Goal: Transaction & Acquisition: Purchase product/service

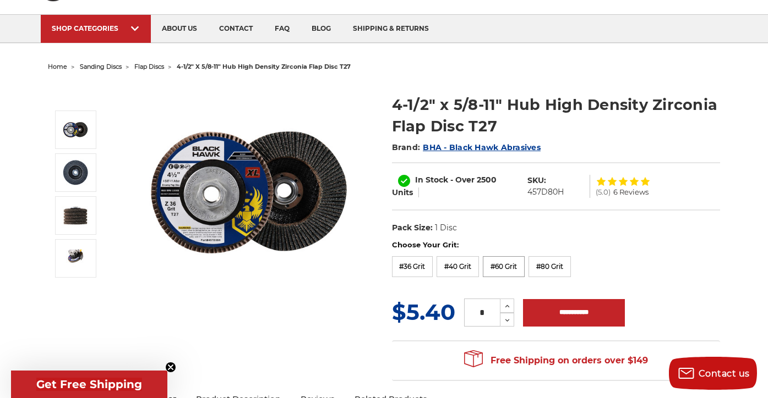
click at [523, 266] on label "#60 Grit" at bounding box center [504, 266] width 42 height 21
click at [560, 265] on label "#80 Grit" at bounding box center [549, 266] width 42 height 21
click at [517, 266] on label "#60 Grit" at bounding box center [504, 266] width 42 height 21
click at [550, 261] on label "#80 Grit" at bounding box center [549, 266] width 42 height 21
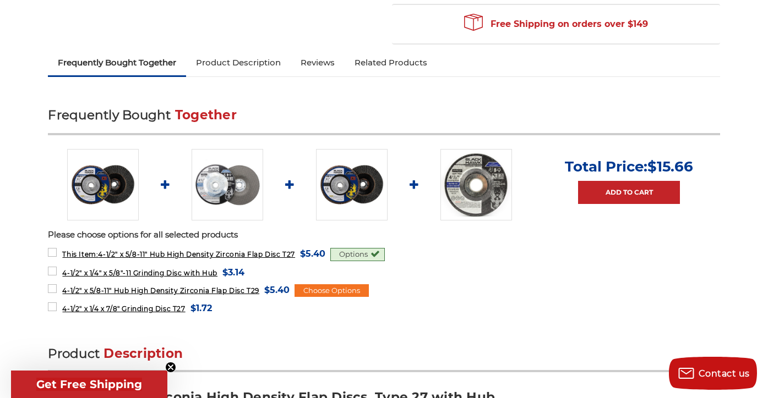
scroll to position [400, 0]
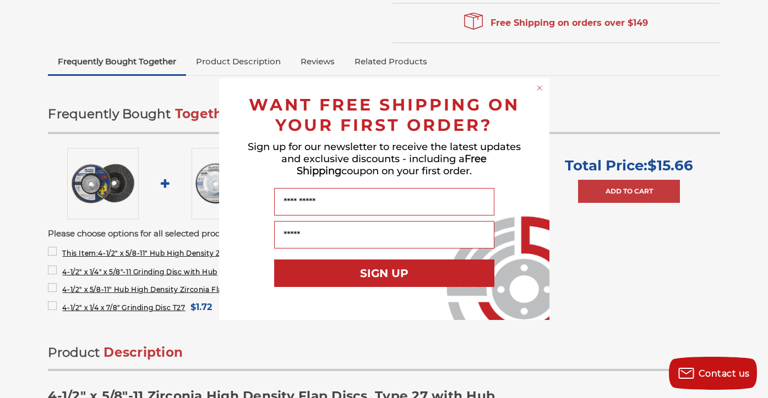
click at [540, 88] on circle "Close dialog" at bounding box center [539, 88] width 10 height 10
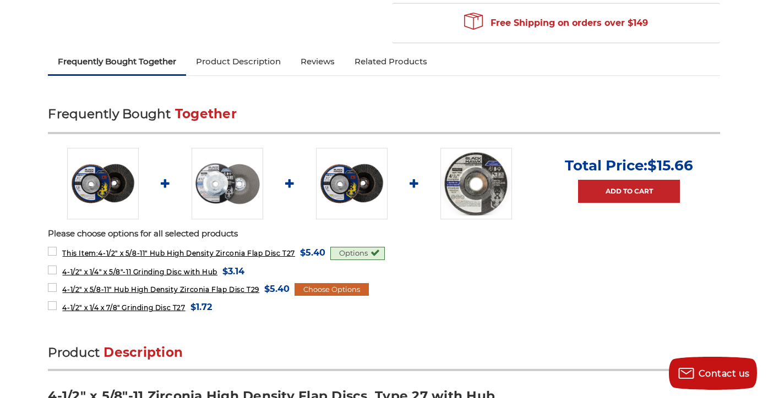
click at [369, 290] on div "Choose Options" at bounding box center [331, 289] width 74 height 13
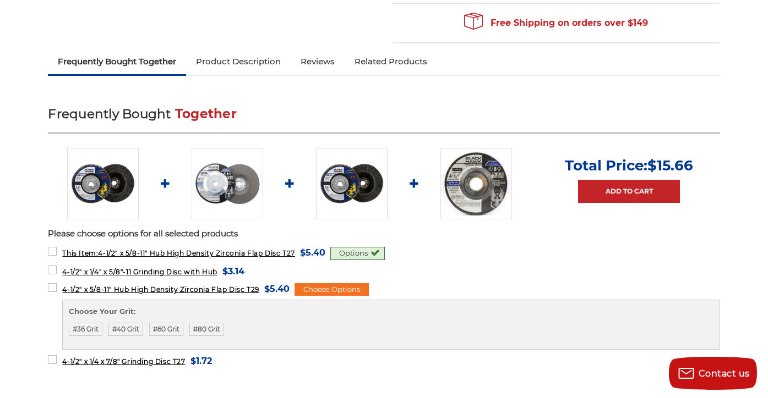
click at [430, 273] on form "4-1/2" x 1/4" x 5/8"-11 Grinding Disc with Hub MSRP: Was: Now: $3.14 (You save )" at bounding box center [383, 271] width 671 height 14
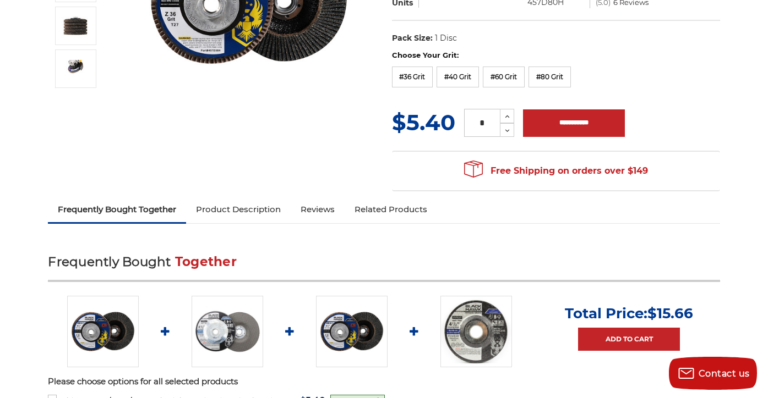
scroll to position [251, 0]
click at [507, 115] on icon at bounding box center [507, 117] width 8 height 10
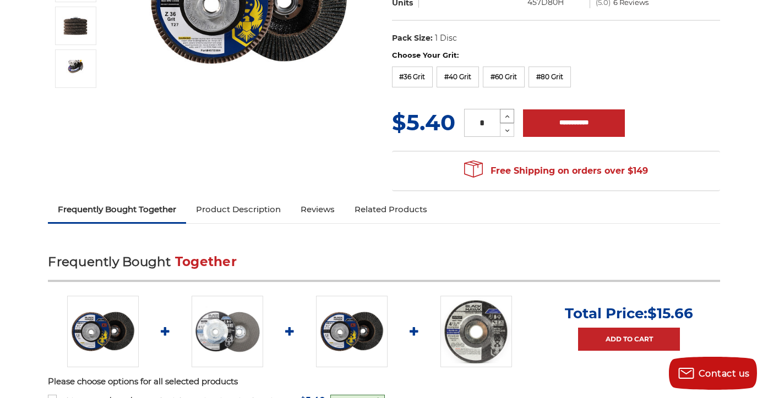
type input "*"
click at [544, 122] on input "**********" at bounding box center [574, 124] width 102 height 28
type input "**********"
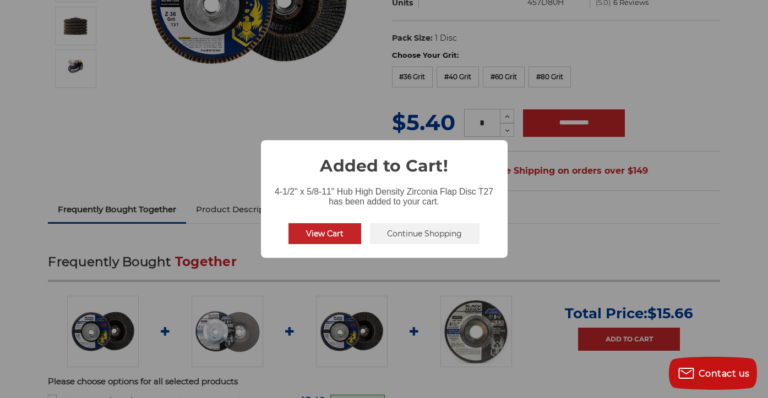
click at [340, 237] on button "View Cart" at bounding box center [324, 233] width 73 height 21
